Goal: Information Seeking & Learning: Check status

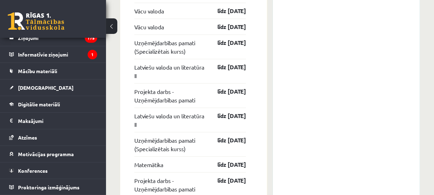
scroll to position [751, 0]
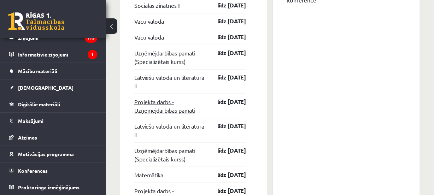
click at [152, 108] on link "Projekta darbs - Uzņēmējdarbības pamati" at bounding box center [169, 106] width 71 height 17
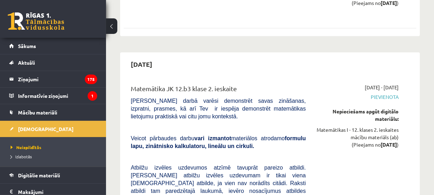
scroll to position [1511, 0]
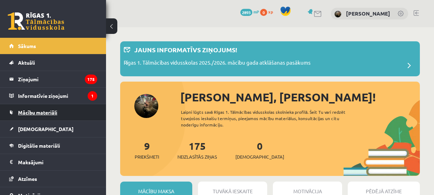
scroll to position [751, 0]
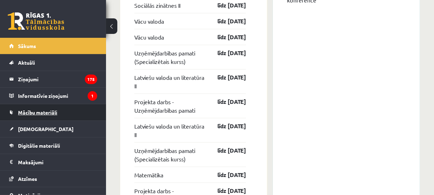
click at [51, 113] on span "Mācību materiāli" at bounding box center [37, 112] width 39 height 6
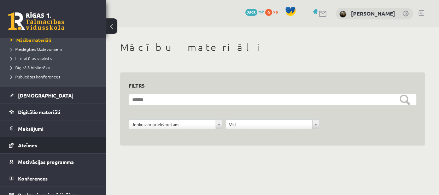
scroll to position [96, 0]
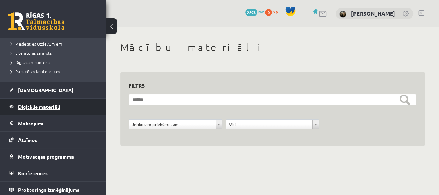
click at [35, 105] on span "Digitālie materiāli" at bounding box center [39, 107] width 42 height 6
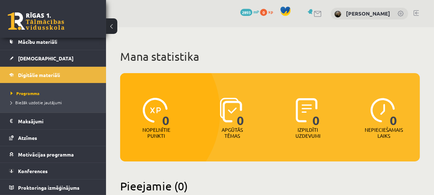
click at [401, 13] on link at bounding box center [401, 14] width 7 height 7
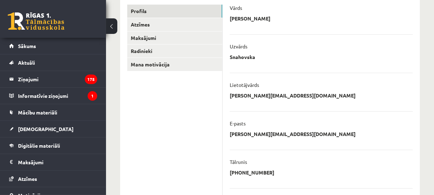
scroll to position [96, 0]
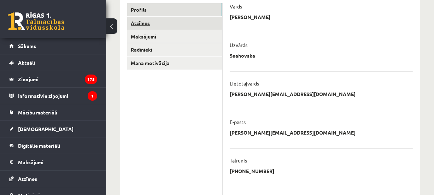
click at [144, 21] on link "Atzīmes" at bounding box center [174, 23] width 95 height 13
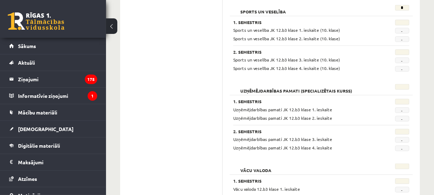
scroll to position [654, 0]
